Goal: Task Accomplishment & Management: Complete application form

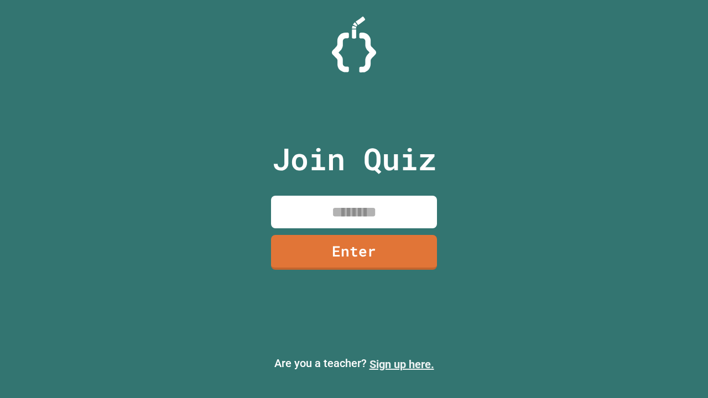
click at [402, 365] on link "Sign up here." at bounding box center [402, 364] width 65 height 13
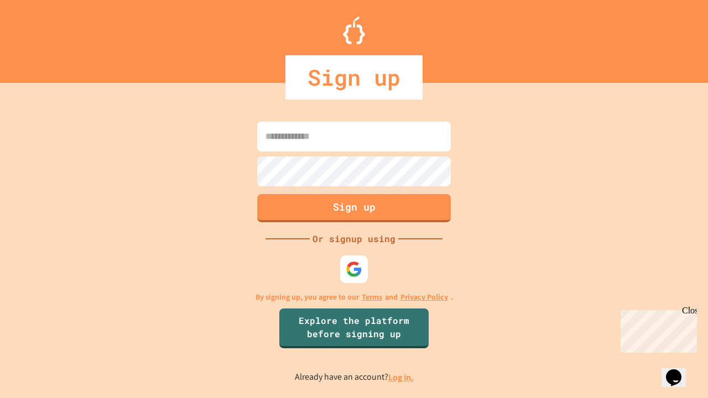
click at [402, 377] on link "Log in." at bounding box center [400, 378] width 25 height 12
